Goal: Information Seeking & Learning: Learn about a topic

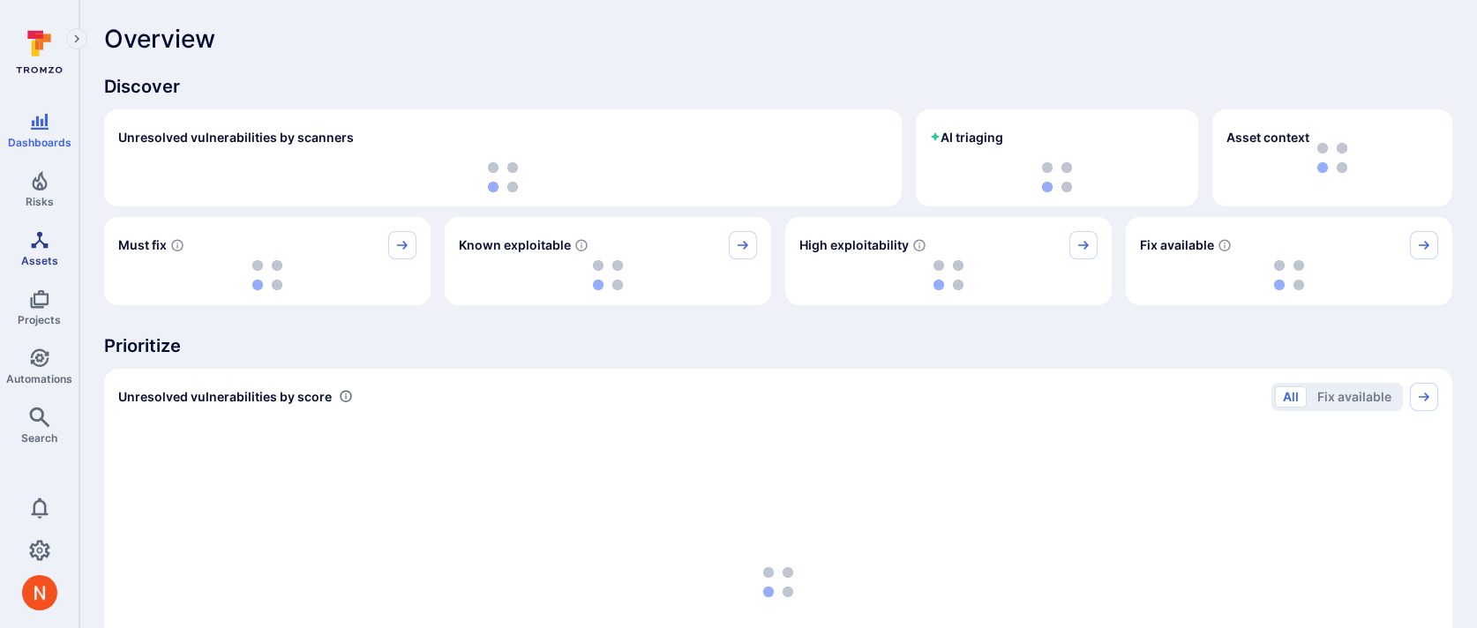
click at [51, 257] on span "Assets" at bounding box center [39, 260] width 37 height 13
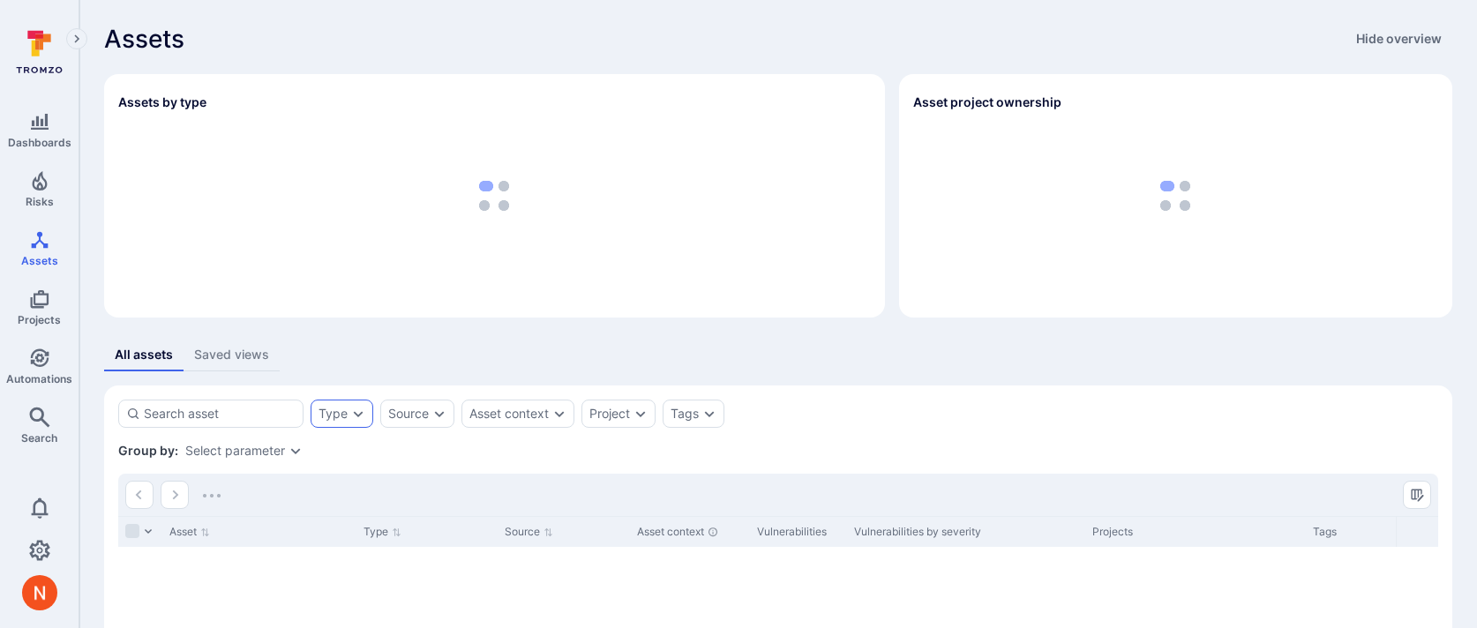
click at [359, 411] on icon "Expand dropdown" at bounding box center [358, 414] width 14 height 14
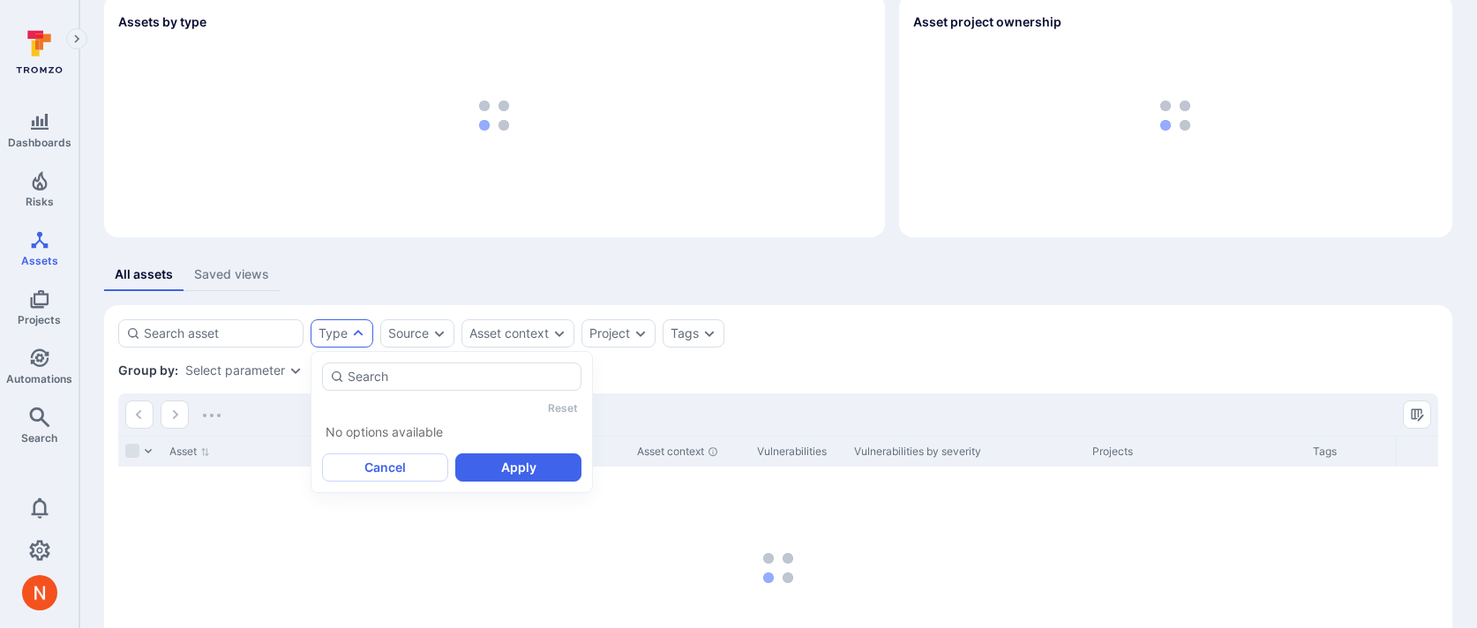
scroll to position [227, 0]
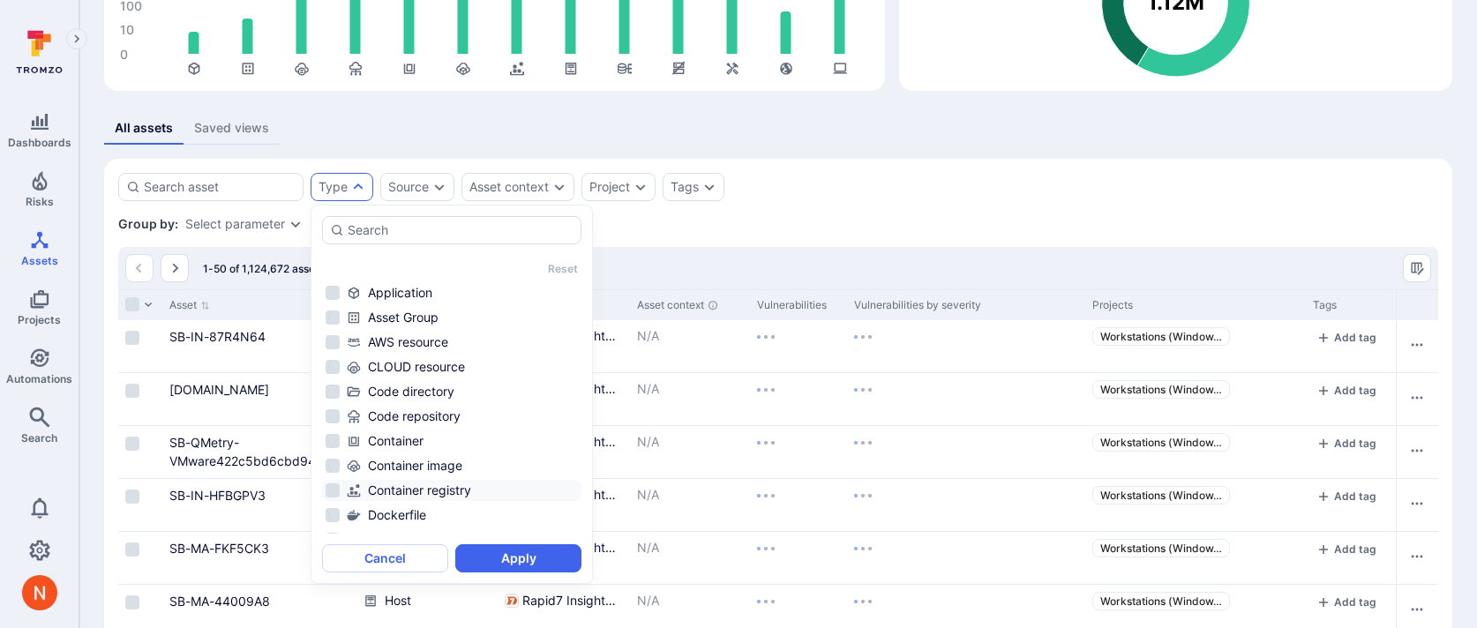
click at [439, 488] on div "Container registry" at bounding box center [462, 491] width 231 height 18
click at [484, 556] on button "Apply" at bounding box center [518, 558] width 126 height 28
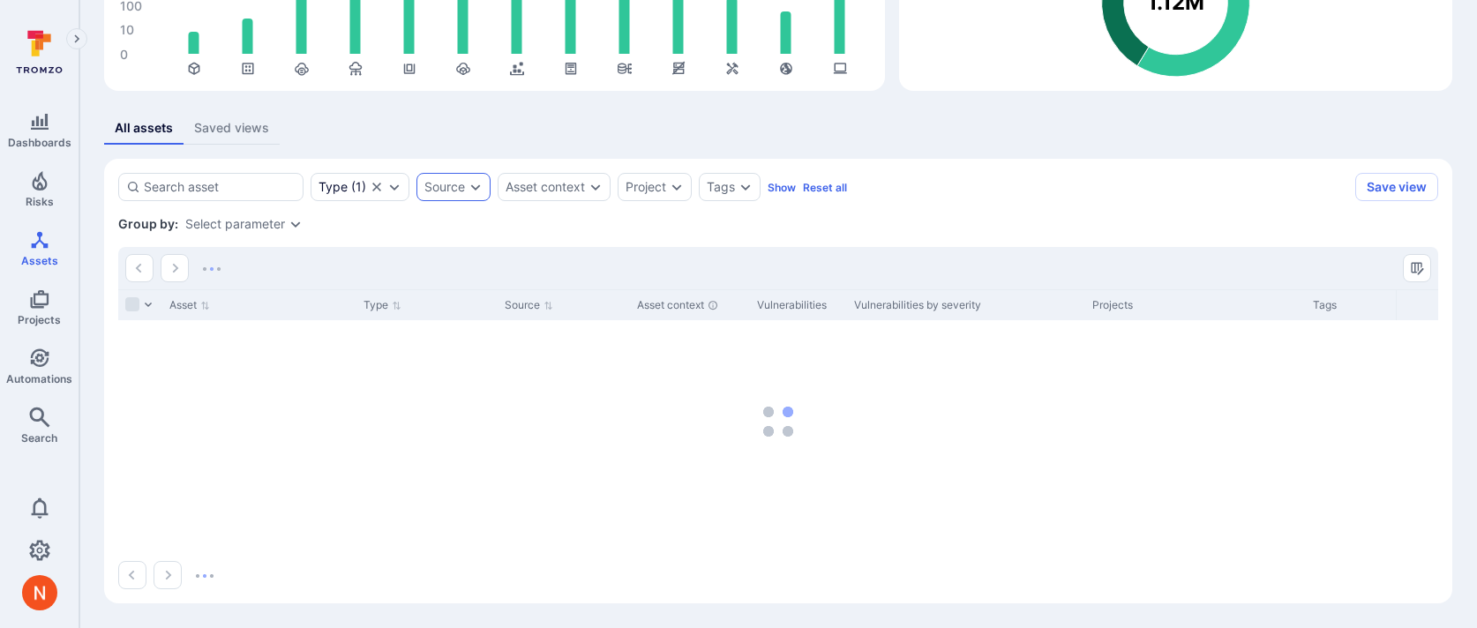
click at [479, 186] on icon "Expand dropdown" at bounding box center [476, 187] width 14 height 14
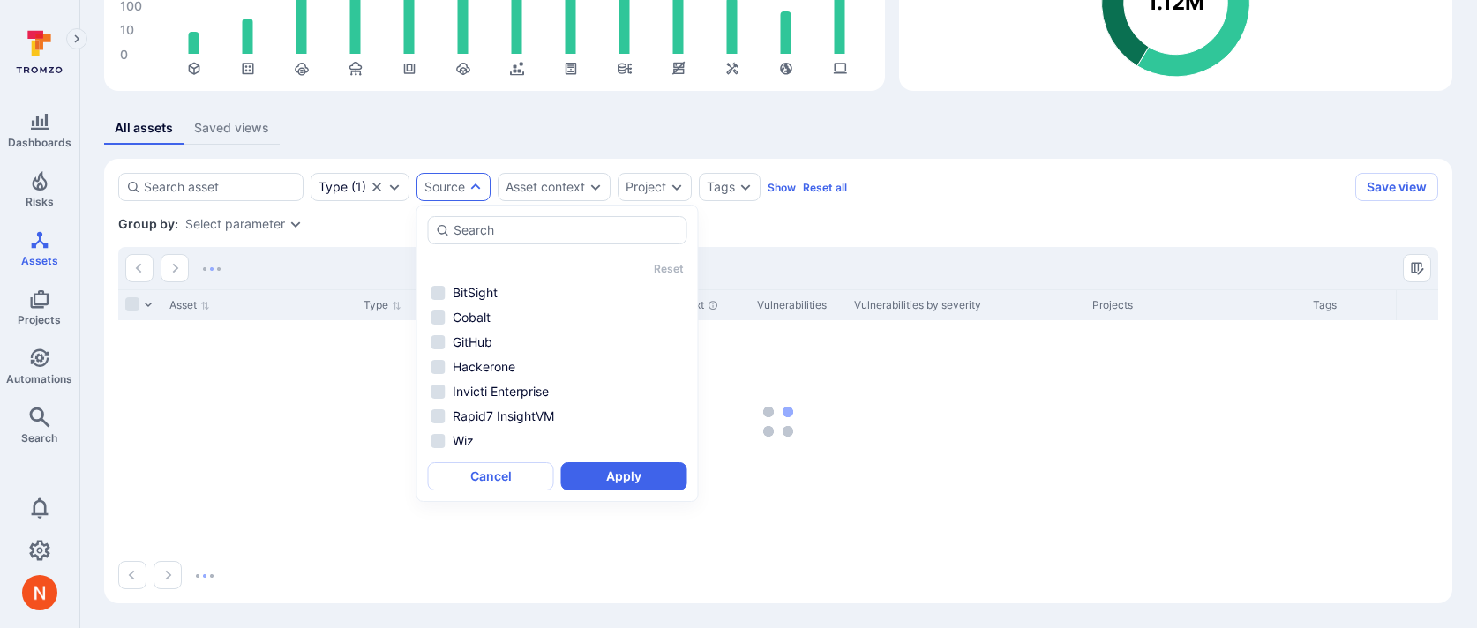
click at [465, 106] on div "Assets Hide overview Assets by type 0 10 100 1K 10K 100K 1M 10M Asset project o…" at bounding box center [778, 200] width 1398 height 855
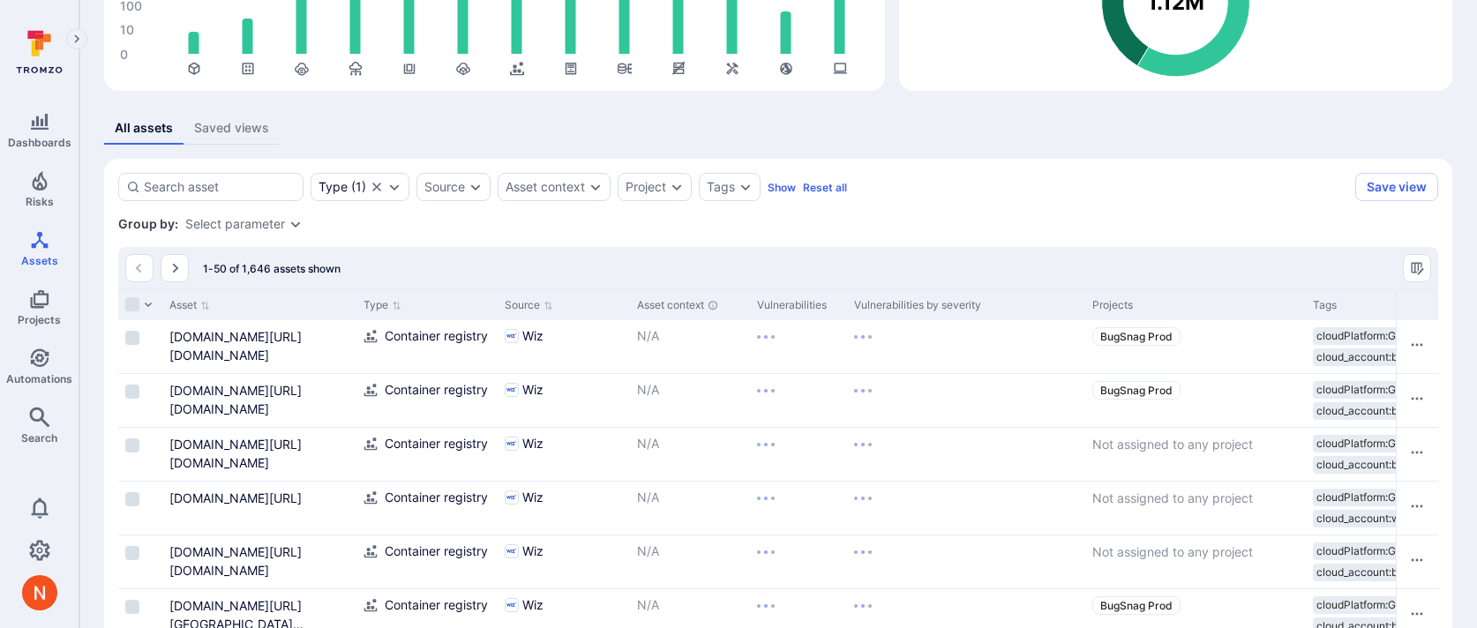
click at [450, 174] on div "Source" at bounding box center [453, 187] width 74 height 28
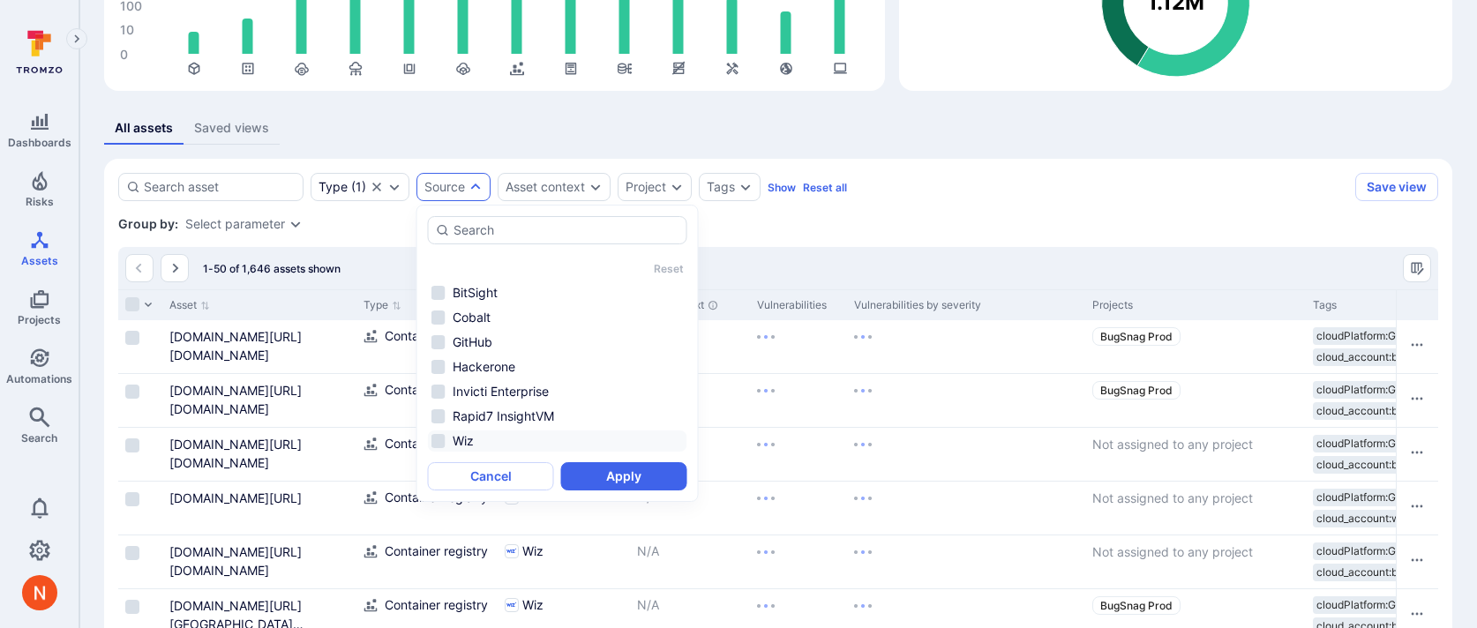
click at [522, 443] on li "Wiz" at bounding box center [557, 441] width 259 height 21
click at [589, 469] on button "Apply" at bounding box center [624, 476] width 126 height 28
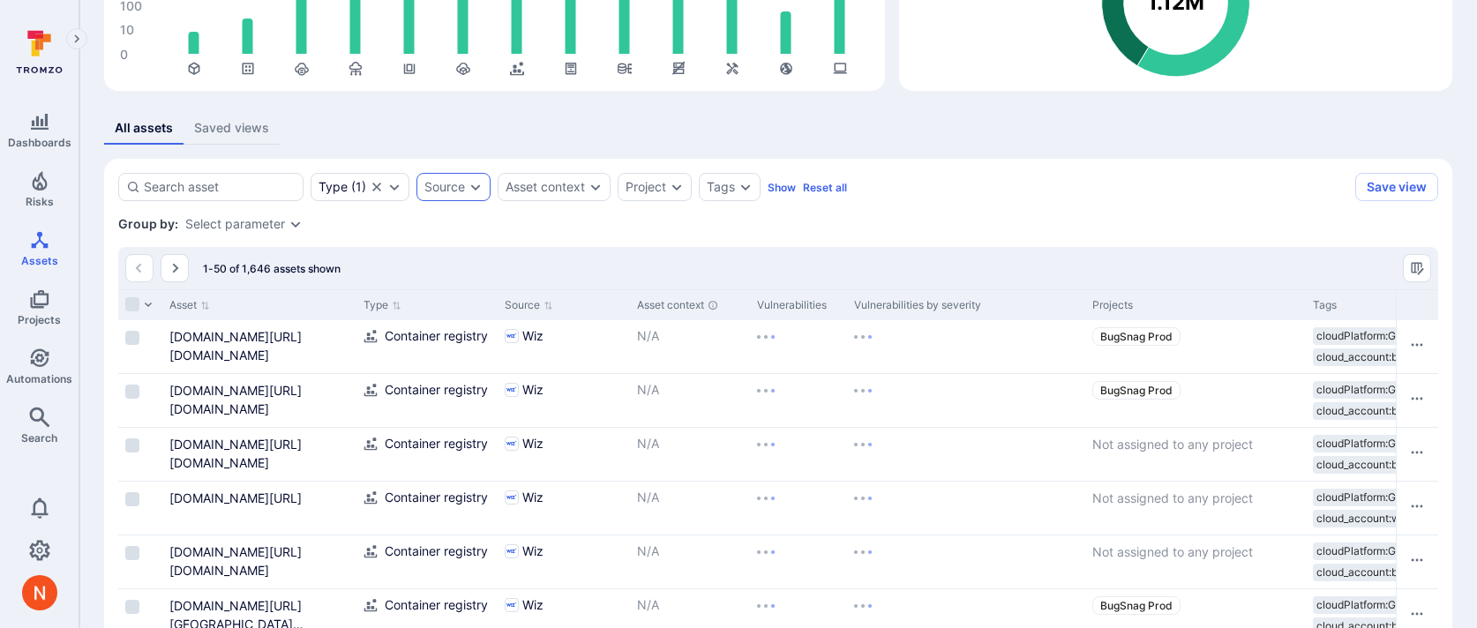
click at [458, 177] on div "Source" at bounding box center [453, 187] width 74 height 28
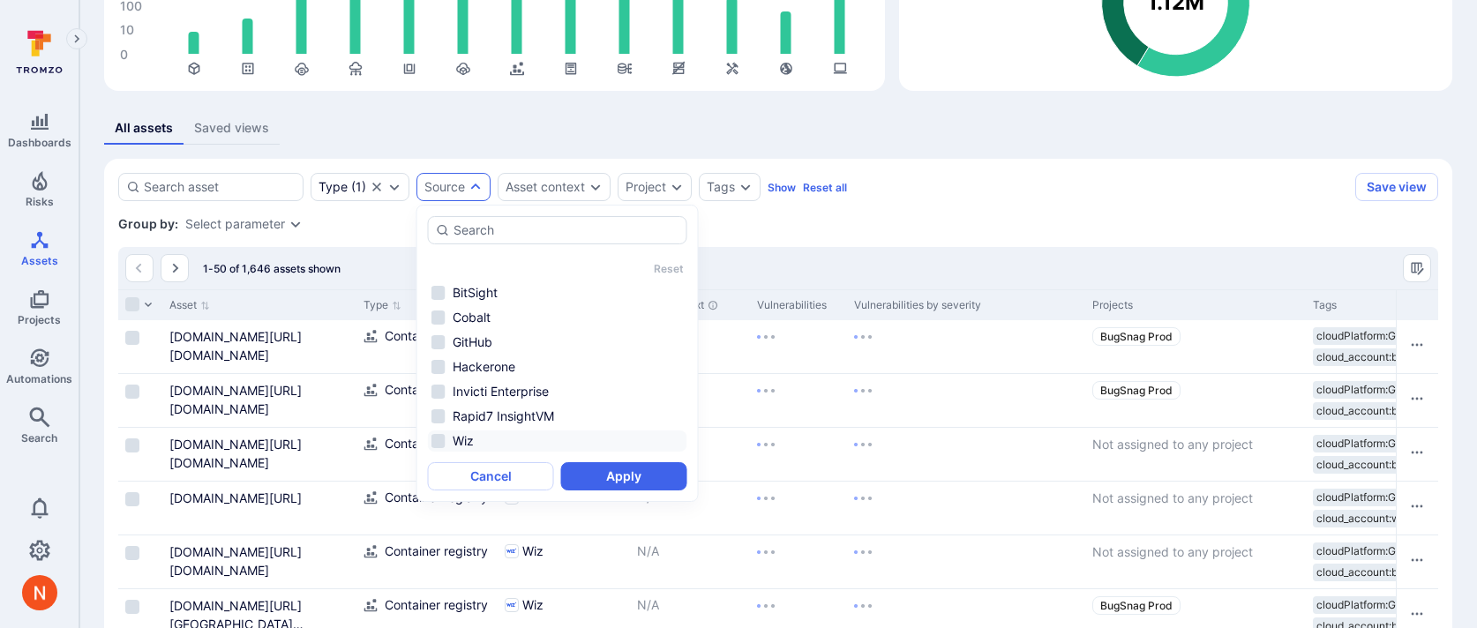
click at [514, 443] on li "Wiz" at bounding box center [557, 441] width 259 height 21
click at [589, 476] on button "Apply" at bounding box center [624, 476] width 126 height 28
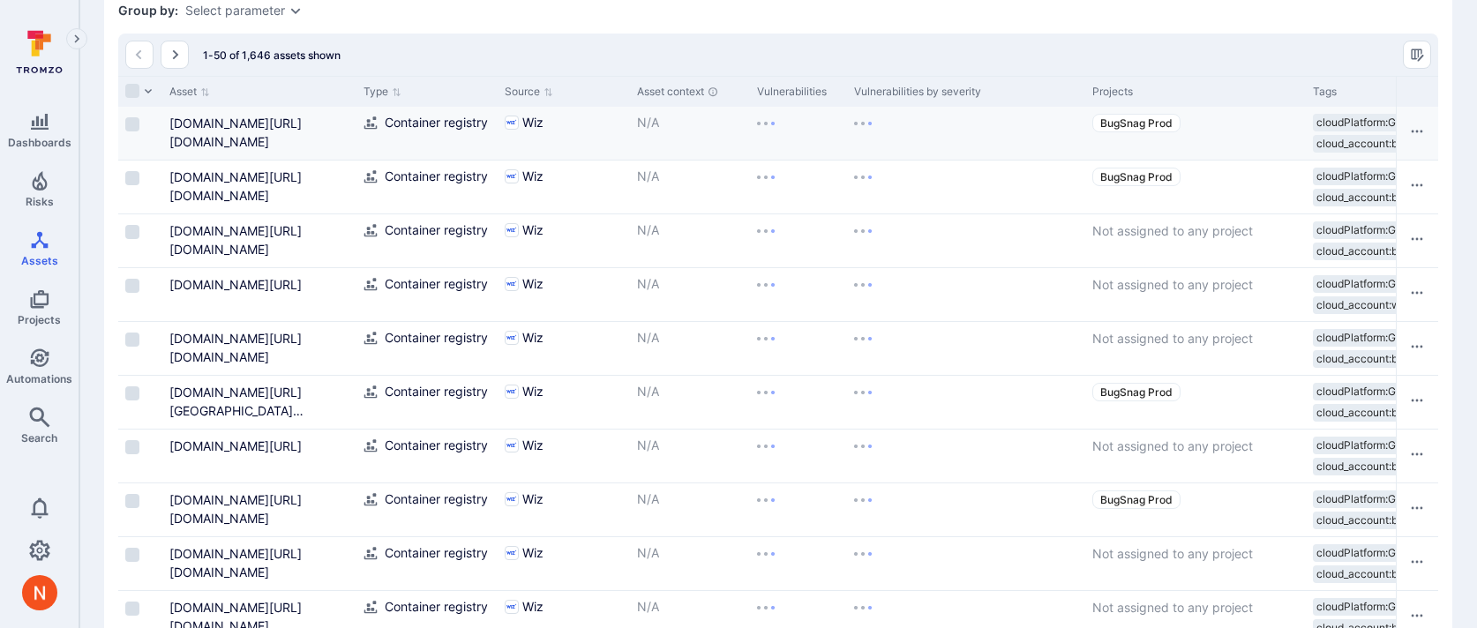
scroll to position [446, 0]
